Goal: Book appointment/travel/reservation

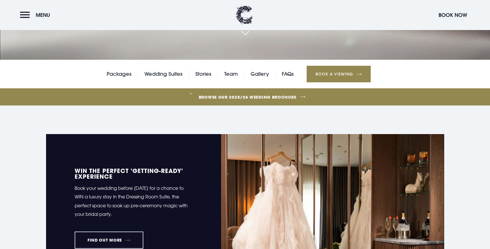
scroll to position [190, 0]
click at [166, 73] on link "Wedding Suites" at bounding box center [163, 73] width 38 height 9
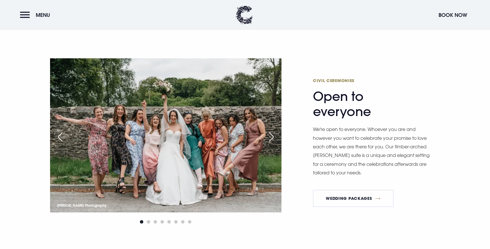
scroll to position [687, 0]
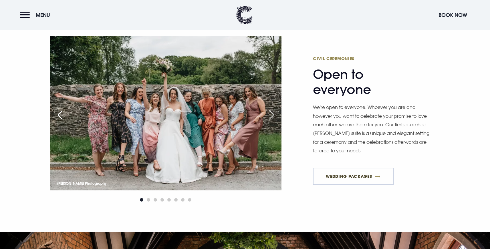
click at [352, 175] on link "Wedding Packages" at bounding box center [353, 176] width 81 height 17
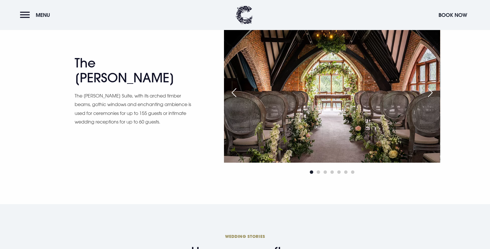
scroll to position [976, 0]
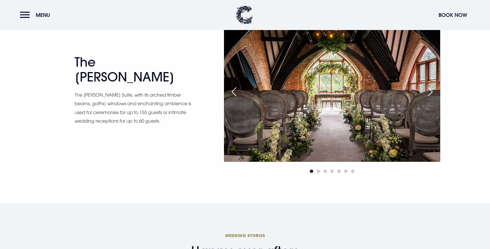
click at [309, 125] on img at bounding box center [332, 90] width 216 height 144
click at [335, 112] on img at bounding box center [332, 90] width 216 height 144
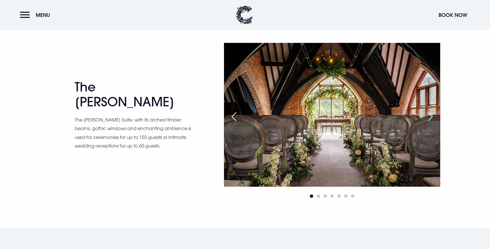
scroll to position [950, 0]
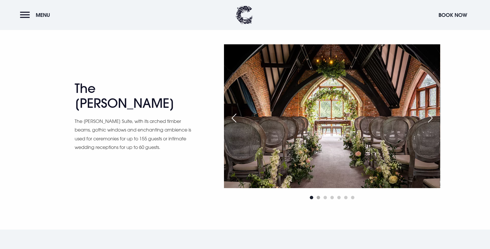
click at [318, 198] on span "Go to slide 2" at bounding box center [318, 197] width 3 height 3
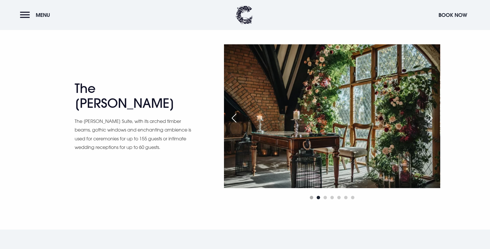
click at [311, 198] on span "Go to slide 1" at bounding box center [311, 197] width 3 height 3
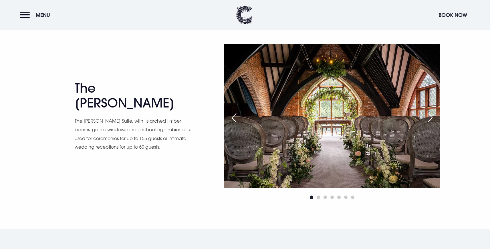
scroll to position [950, 0]
click at [142, 99] on h2 "The Blackwood" at bounding box center [131, 96] width 112 height 30
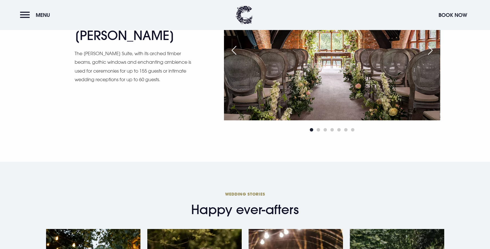
scroll to position [939, 0]
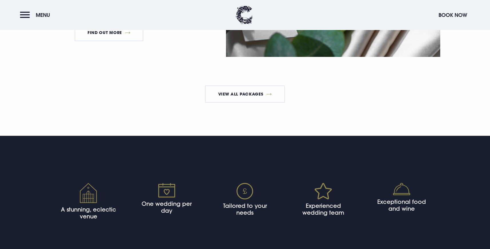
scroll to position [1153, 0]
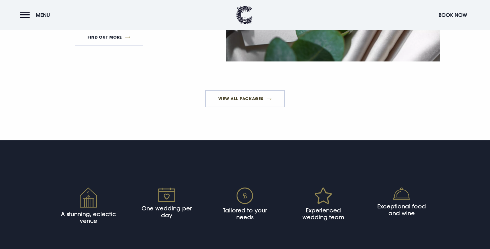
click at [240, 100] on link "View All Packages" at bounding box center [245, 98] width 80 height 17
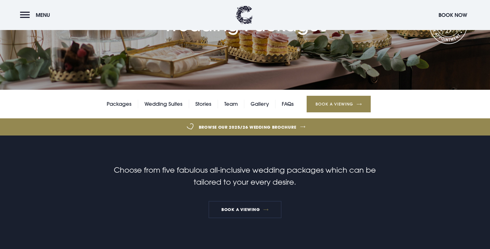
scroll to position [78, 0]
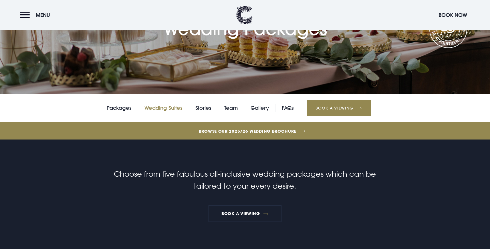
drag, startPoint x: 166, startPoint y: 106, endPoint x: 180, endPoint y: 112, distance: 14.5
click at [166, 106] on link "Wedding Suites" at bounding box center [163, 108] width 38 height 9
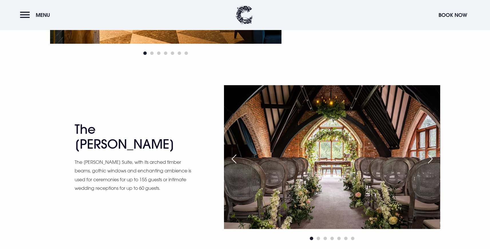
scroll to position [917, 0]
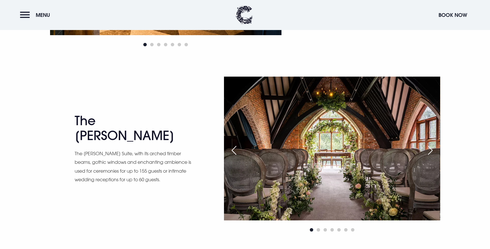
click at [430, 150] on div "Next slide" at bounding box center [430, 150] width 14 height 13
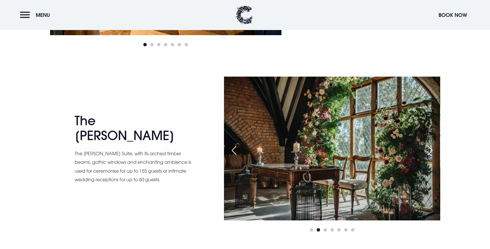
click at [430, 150] on div "Next slide" at bounding box center [430, 150] width 14 height 13
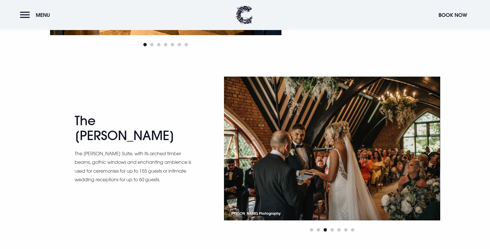
click at [430, 150] on div "Next slide" at bounding box center [430, 150] width 14 height 13
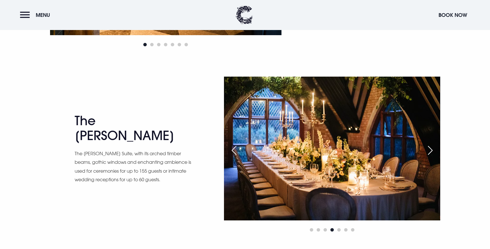
click at [430, 150] on div "Next slide" at bounding box center [430, 150] width 14 height 13
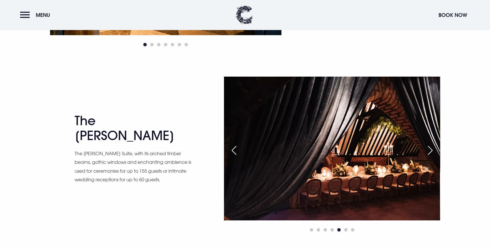
click at [430, 150] on div "Next slide" at bounding box center [430, 150] width 14 height 13
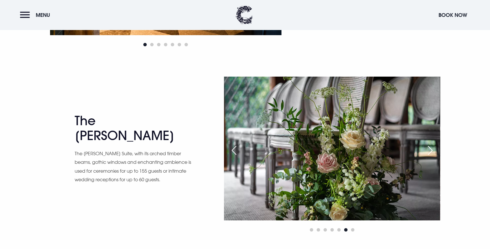
click at [430, 150] on div "Next slide" at bounding box center [430, 150] width 14 height 13
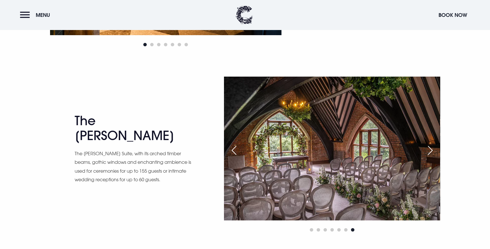
click at [429, 150] on div "Next slide" at bounding box center [430, 150] width 14 height 13
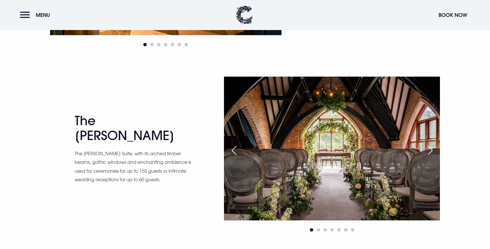
click at [429, 150] on div "Next slide" at bounding box center [430, 150] width 14 height 13
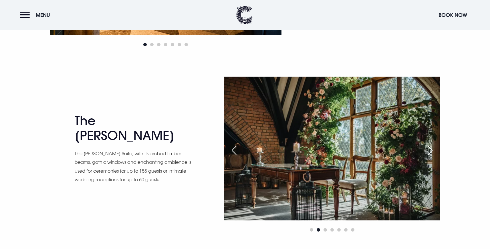
click at [429, 153] on div "Next slide" at bounding box center [430, 150] width 14 height 13
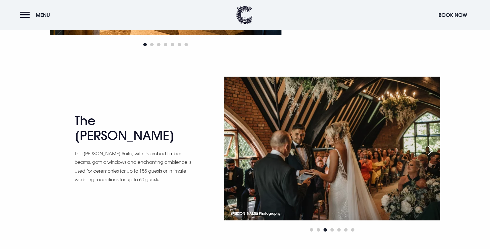
click at [429, 152] on div "Next slide" at bounding box center [430, 150] width 14 height 13
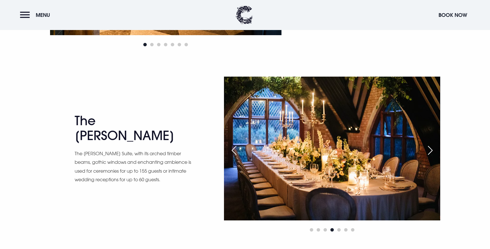
click at [429, 152] on div "Next slide" at bounding box center [430, 150] width 14 height 13
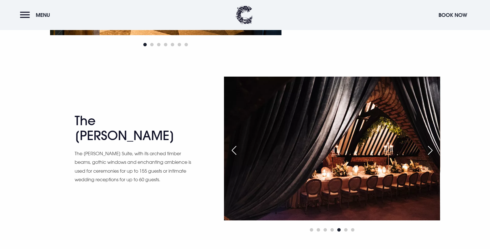
click at [429, 152] on div "Next slide" at bounding box center [430, 150] width 14 height 13
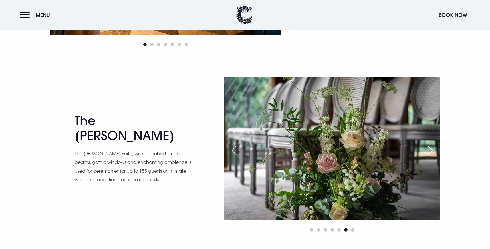
click at [429, 148] on div "Next slide" at bounding box center [430, 150] width 14 height 13
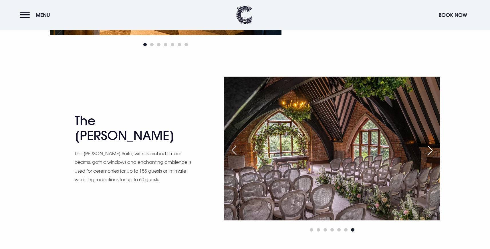
click at [429, 148] on div "Next slide" at bounding box center [430, 150] width 14 height 13
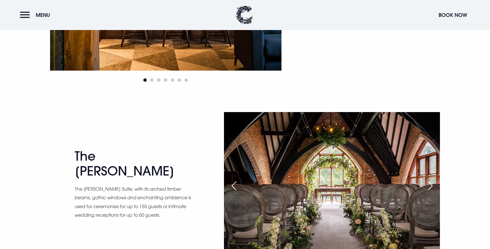
scroll to position [883, 0]
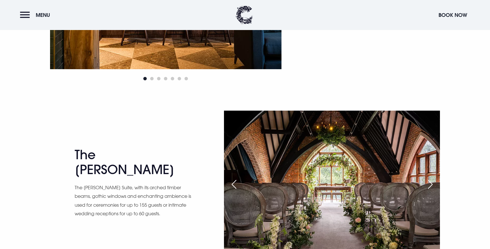
click at [246, 160] on img at bounding box center [332, 183] width 216 height 144
